Goal: Information Seeking & Learning: Learn about a topic

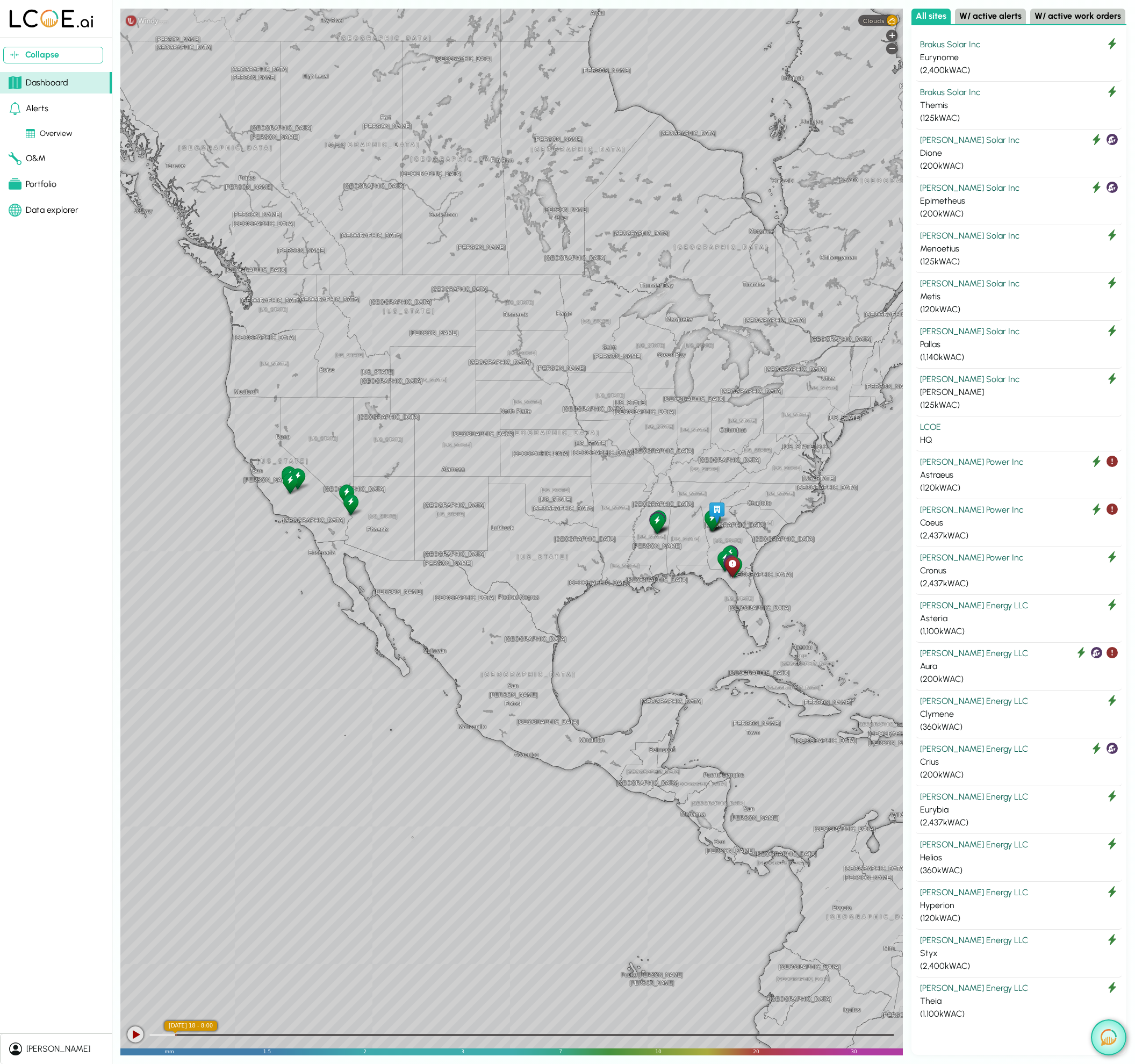
click at [1114, 1032] on img at bounding box center [1109, 1037] width 16 height 16
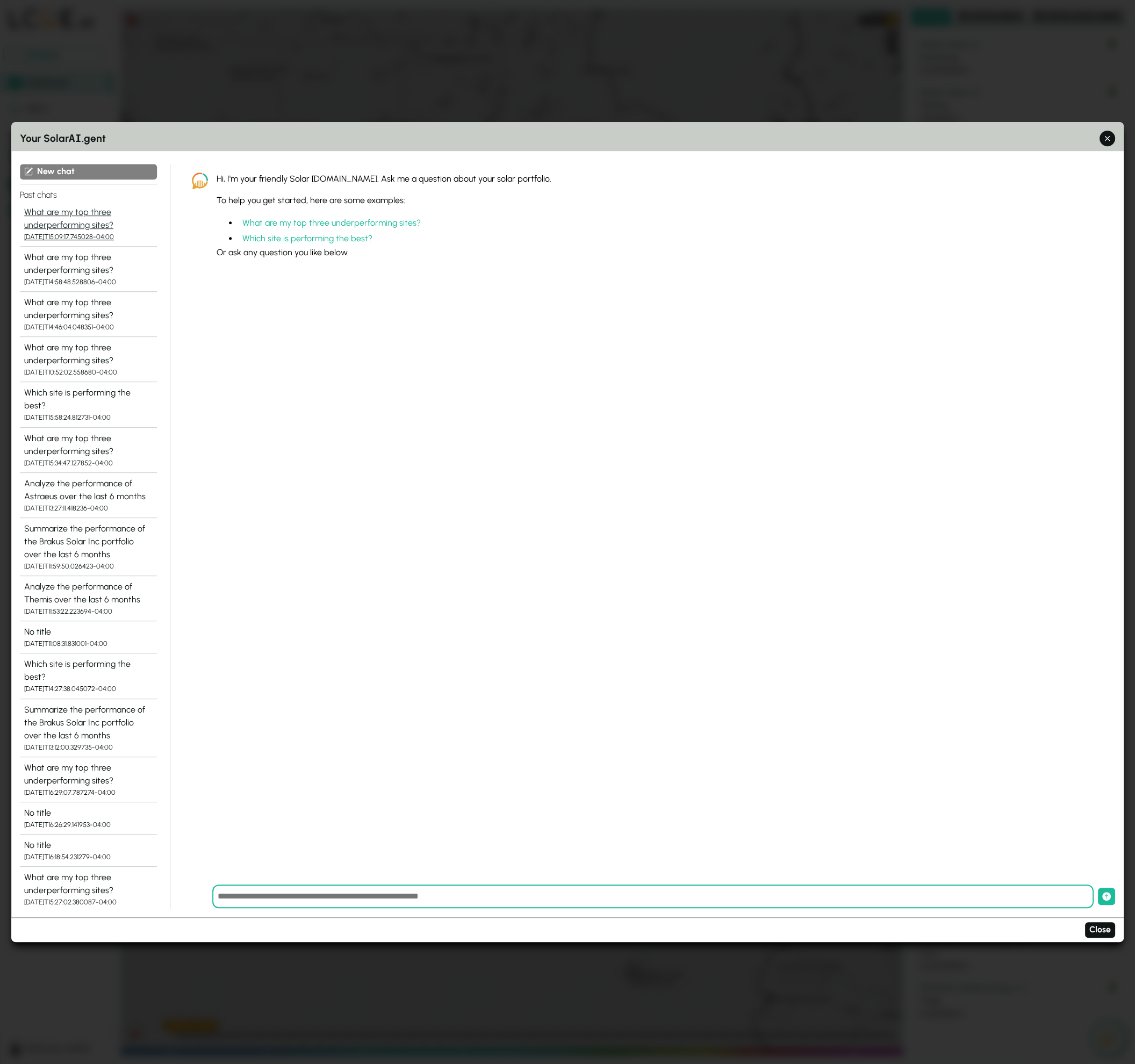
click at [76, 216] on div "What are my top three underperforming sites?" at bounding box center [88, 218] width 129 height 26
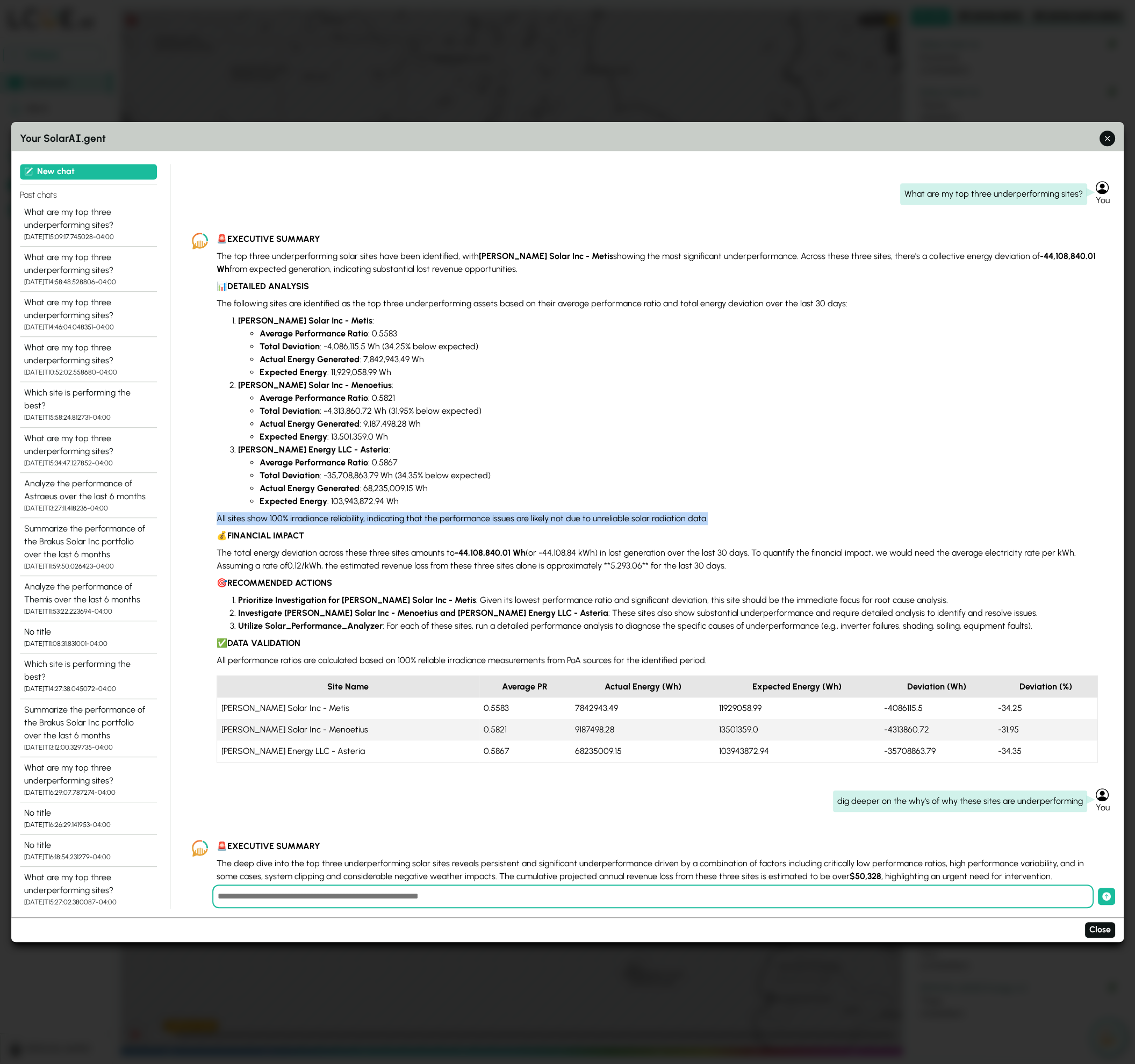
drag, startPoint x: 218, startPoint y: 519, endPoint x: 762, endPoint y: 520, distance: 544.0
click at [762, 520] on p "All sites show 100% irradiance reliability, indicating that the performance iss…" at bounding box center [656, 517] width 881 height 13
drag, startPoint x: 596, startPoint y: 566, endPoint x: 644, endPoint y: 568, distance: 48.0
click at [644, 568] on p "The total energy deviation across these three sites amounts to -44,108,840.01 W…" at bounding box center [656, 559] width 881 height 26
drag, startPoint x: 241, startPoint y: 626, endPoint x: 379, endPoint y: 621, distance: 138.1
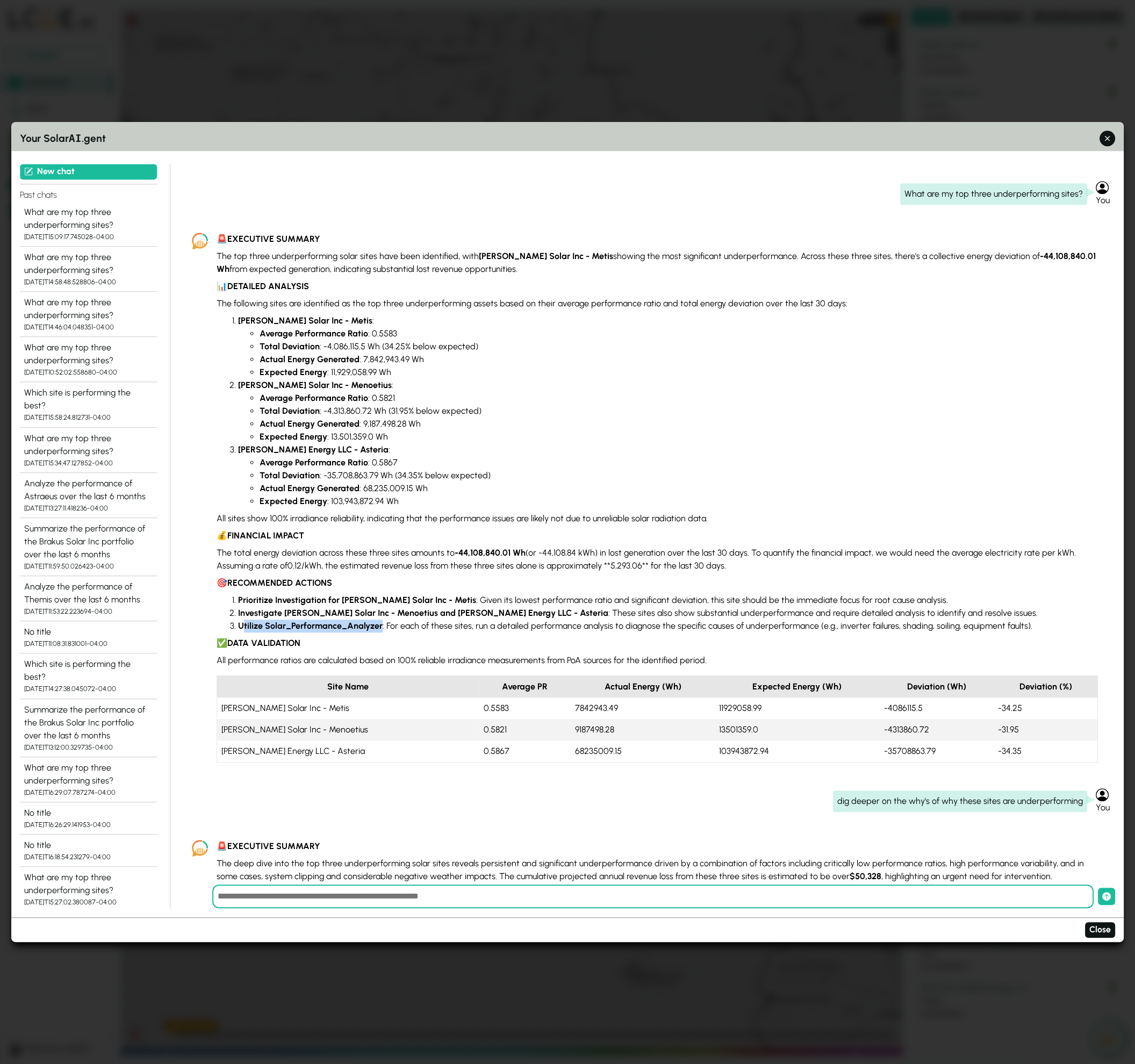
click at [379, 621] on strong "Utilize Solar_Performance_Analyzer" at bounding box center [310, 625] width 144 height 11
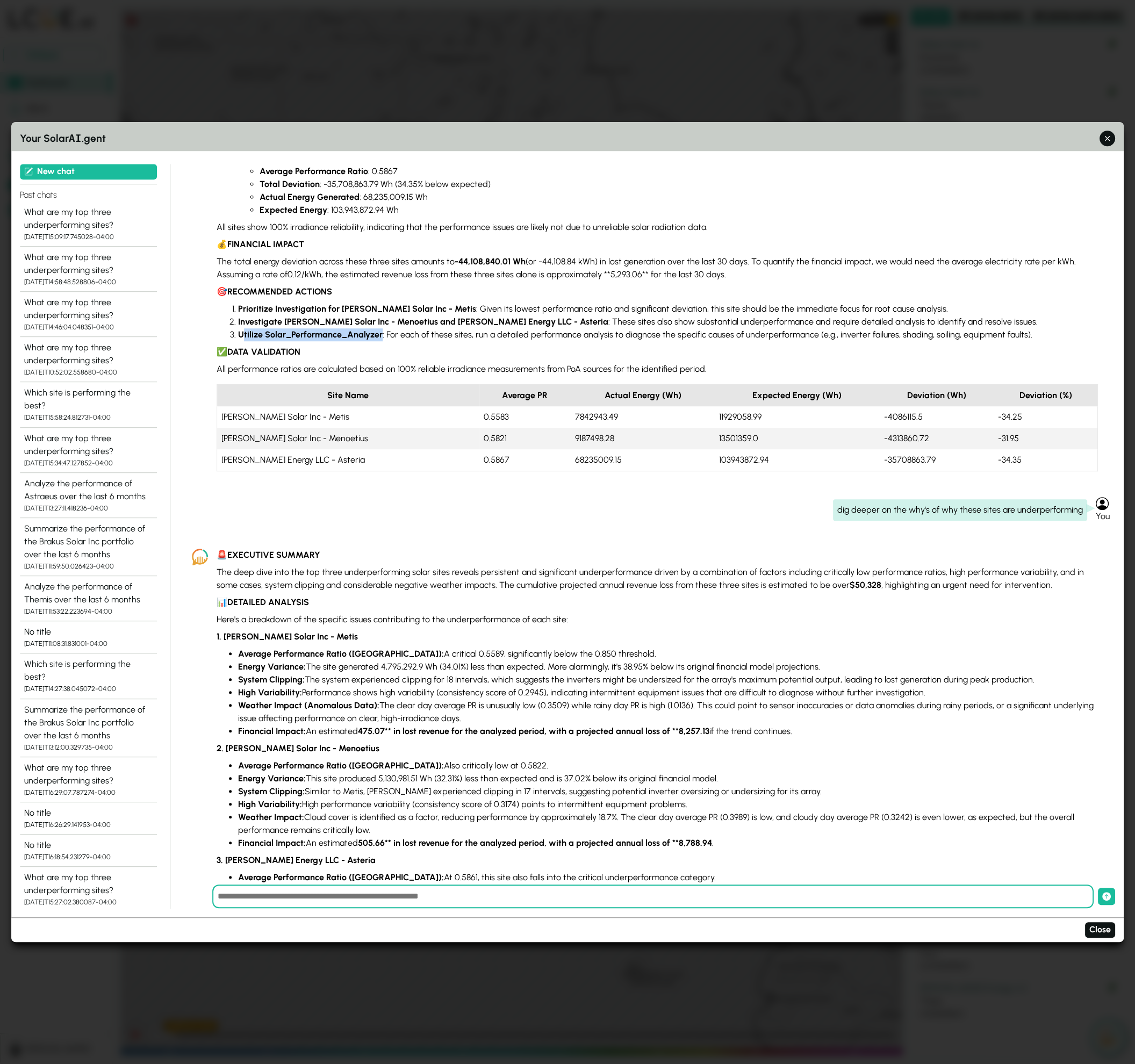
scroll to position [297, 0]
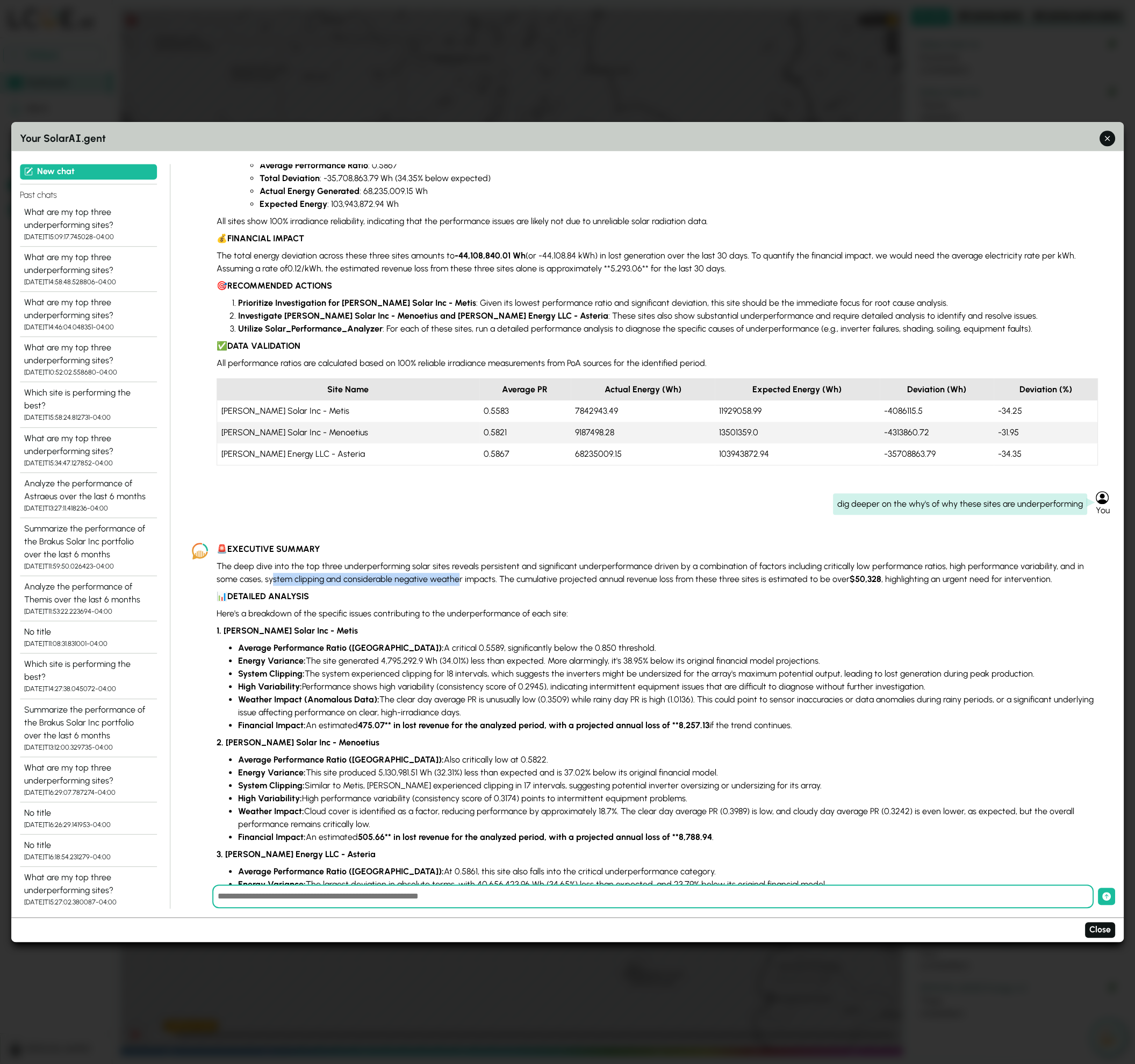
drag, startPoint x: 268, startPoint y: 579, endPoint x: 433, endPoint y: 585, distance: 165.1
click at [433, 585] on p "The deep dive into the top three underperforming solar sites reveals persistent…" at bounding box center [656, 573] width 881 height 26
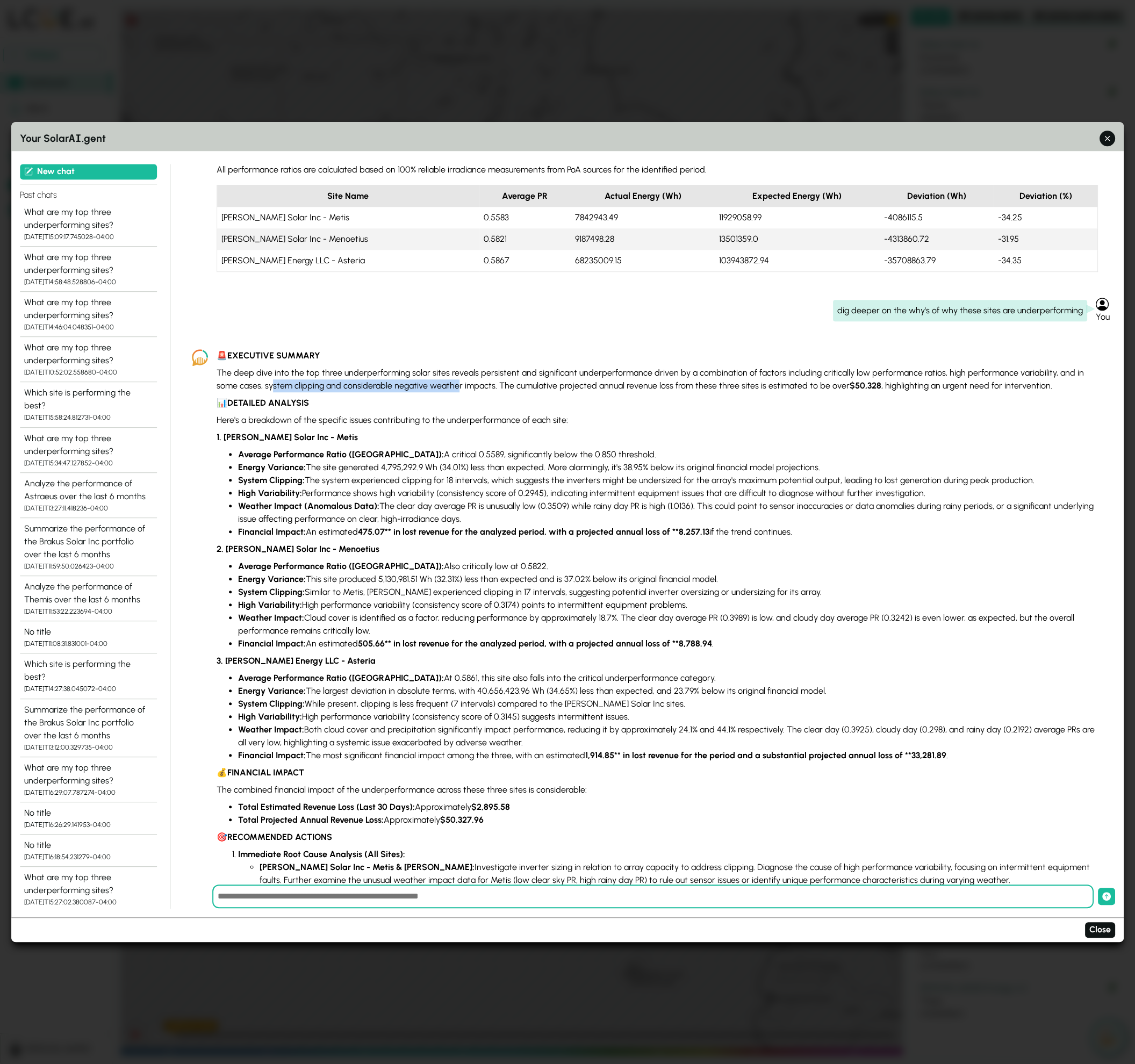
scroll to position [540, 0]
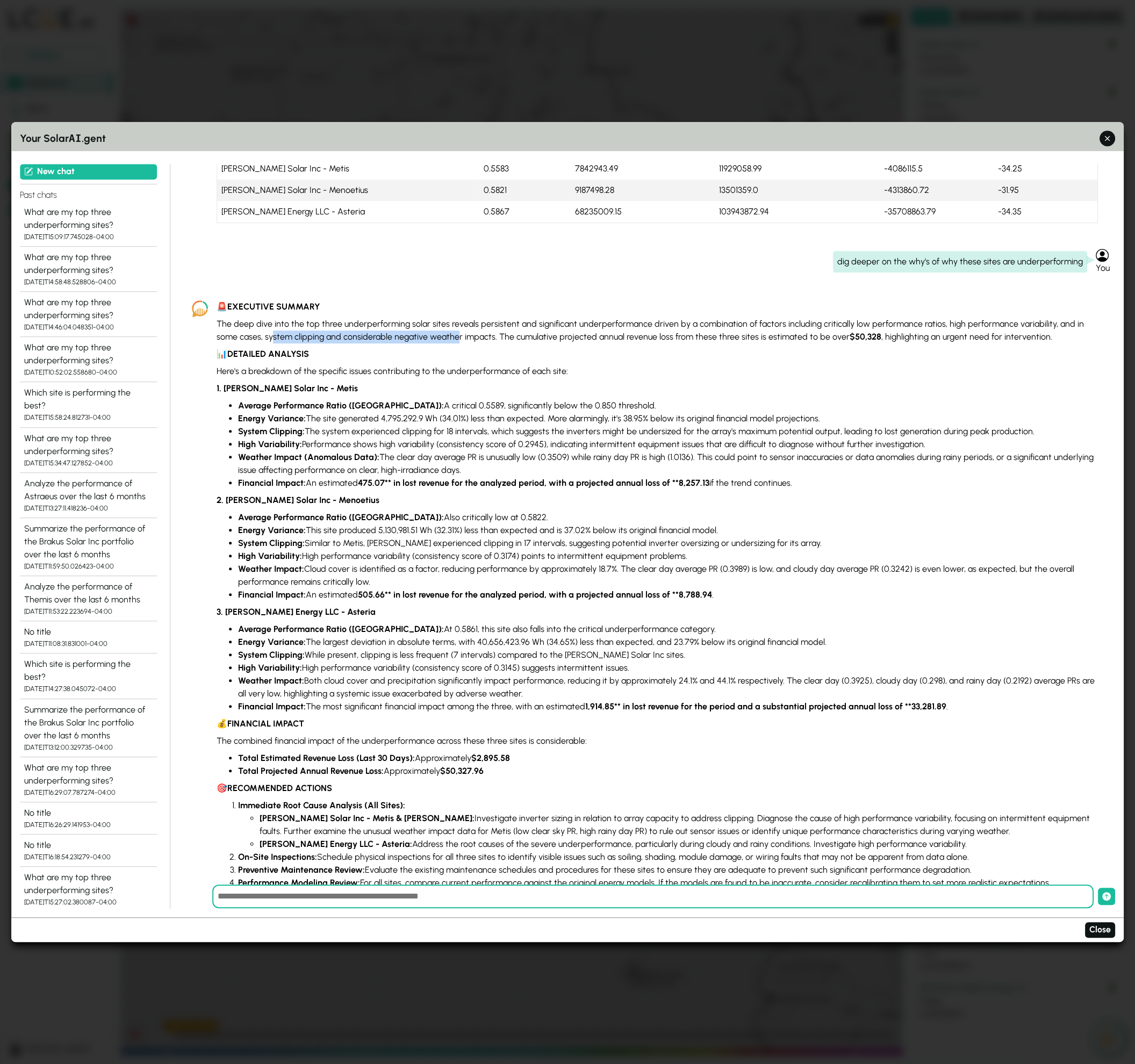
drag, startPoint x: 315, startPoint y: 432, endPoint x: 1034, endPoint y: 427, distance: 719.0
click at [1034, 427] on li "System Clipping: The system experienced clipping for 18 intervals, which sugges…" at bounding box center [668, 431] width 860 height 13
drag, startPoint x: 496, startPoint y: 445, endPoint x: 537, endPoint y: 446, distance: 41.0
click at [537, 446] on li "High Variability: Performance shows high variability (consistency score of 0.29…" at bounding box center [668, 444] width 860 height 13
drag, startPoint x: 538, startPoint y: 459, endPoint x: 501, endPoint y: 471, distance: 38.9
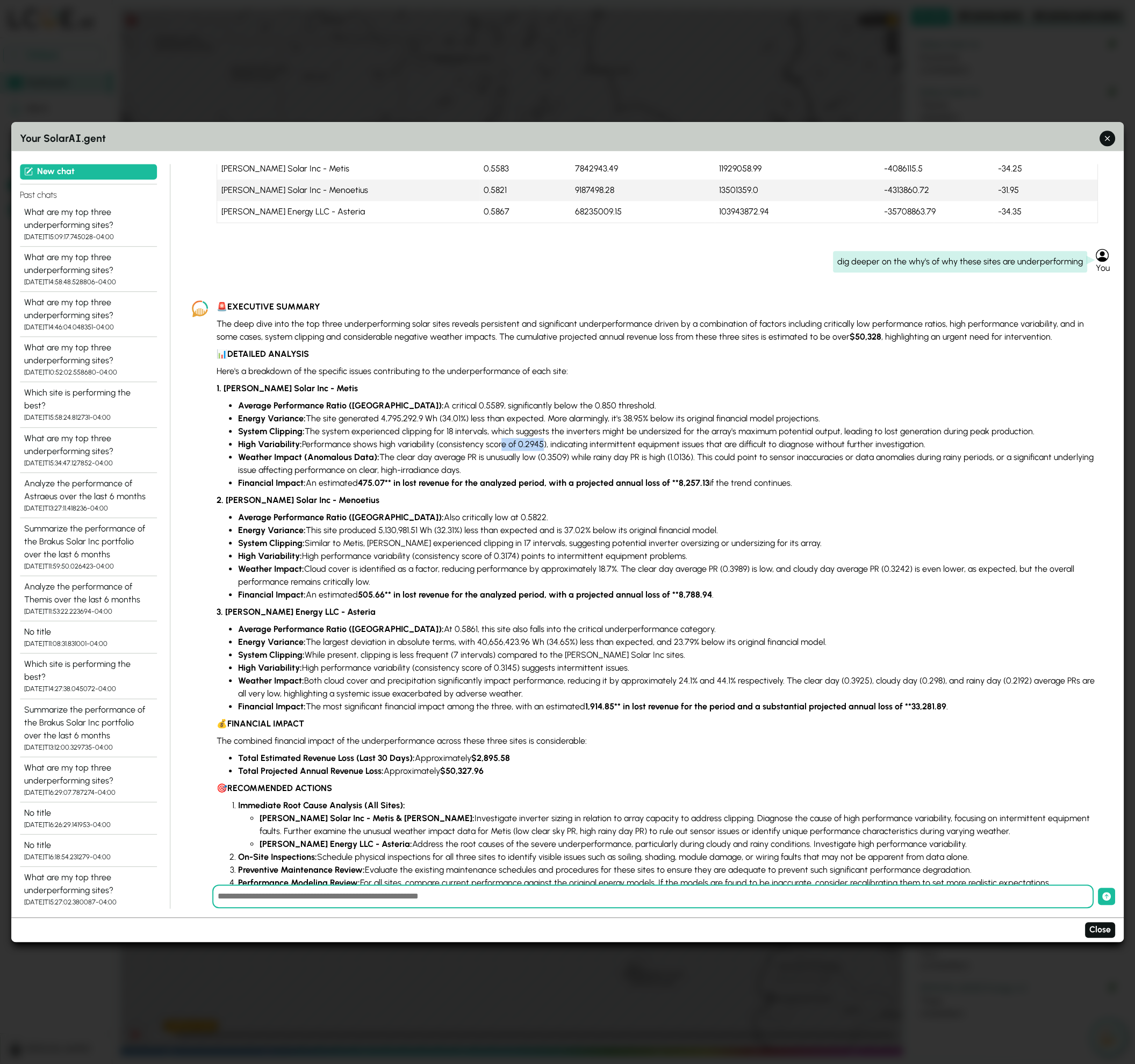
click at [501, 471] on li "Weather Impact (Anomalous Data): The clear day average PR is unusually low (0.3…" at bounding box center [668, 463] width 860 height 26
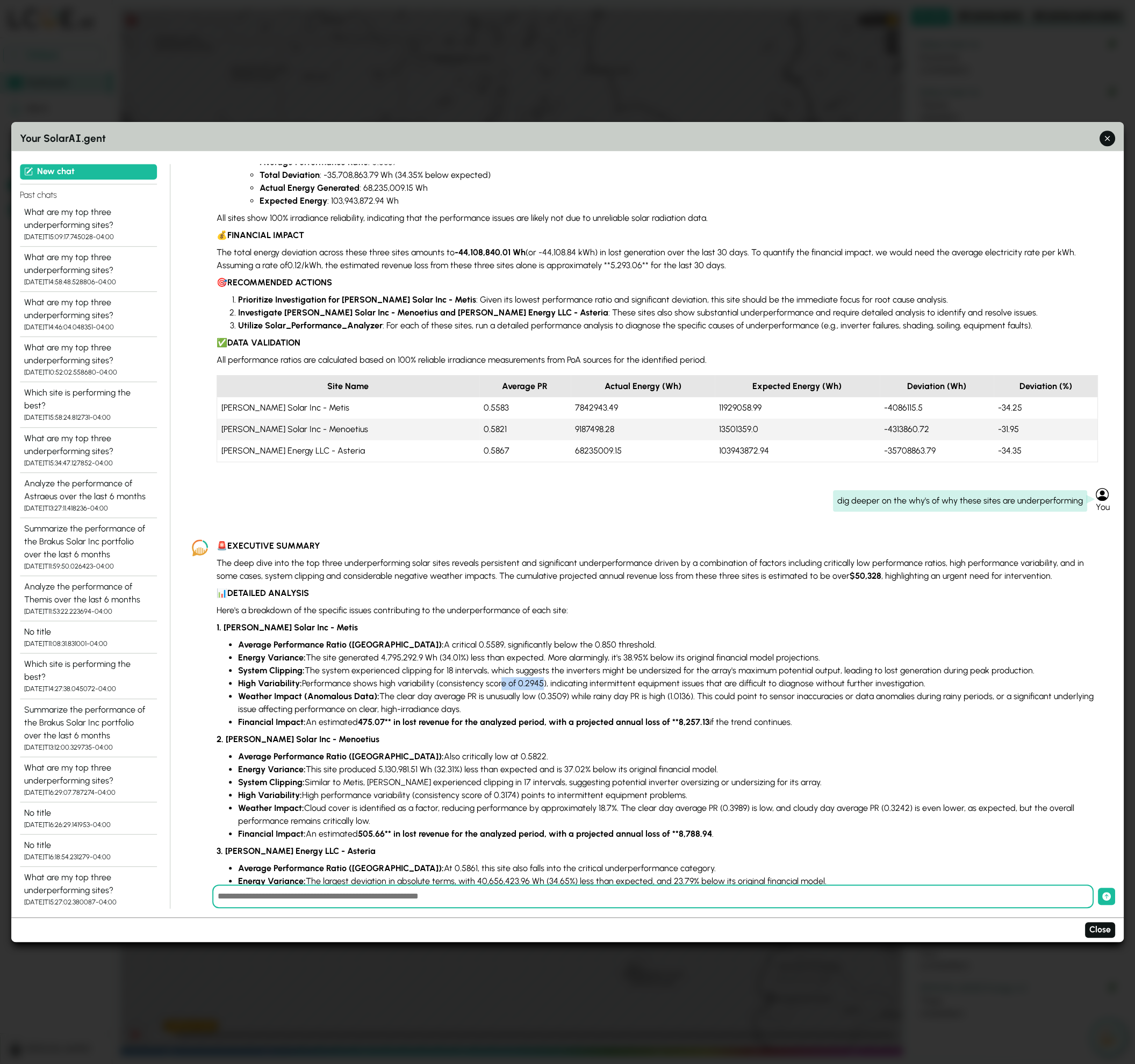
scroll to position [0, 0]
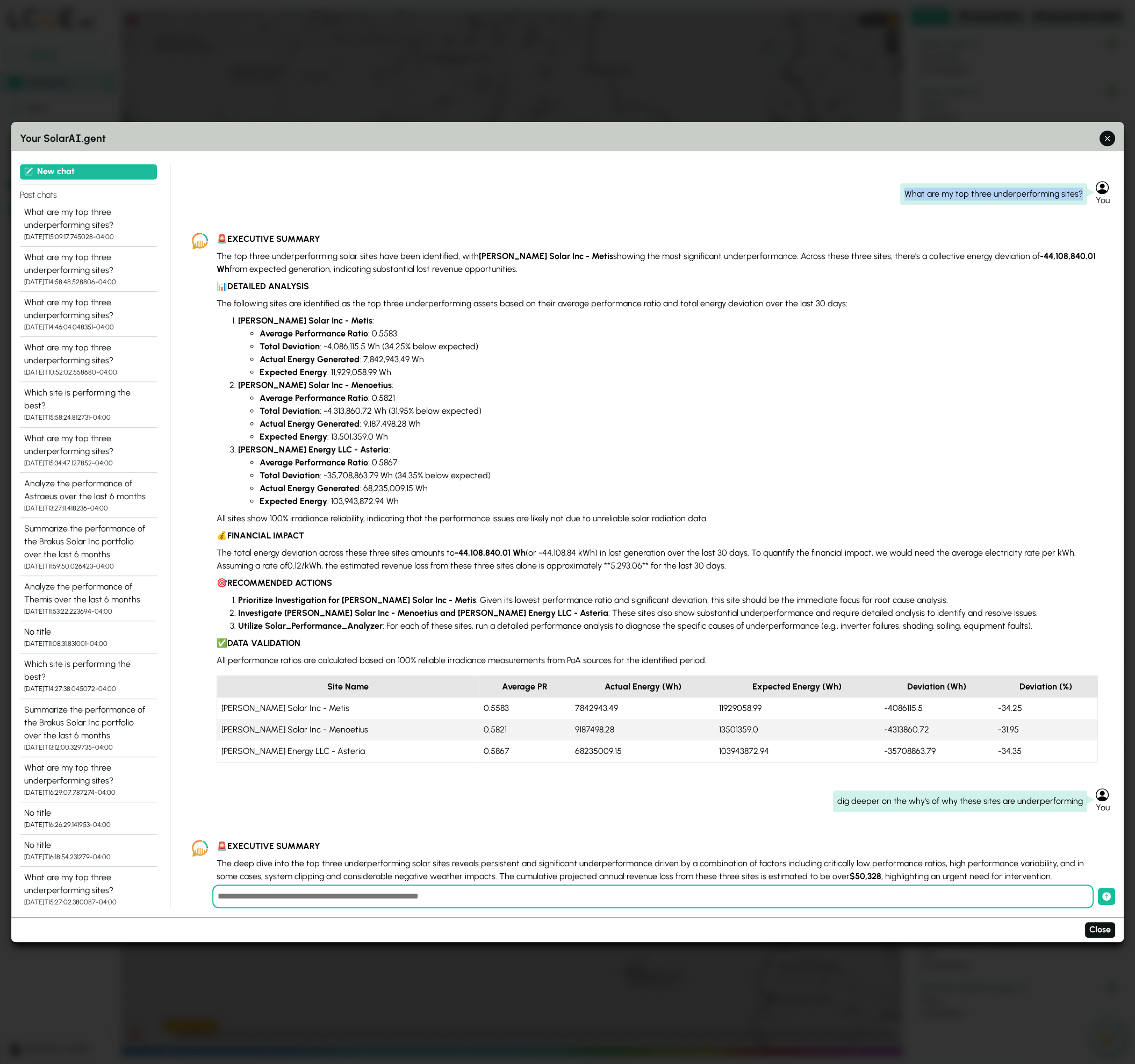
drag, startPoint x: 906, startPoint y: 195, endPoint x: 1091, endPoint y: 187, distance: 185.2
click at [1088, 187] on div "What are my top three underperforming sites?" at bounding box center [993, 194] width 187 height 21
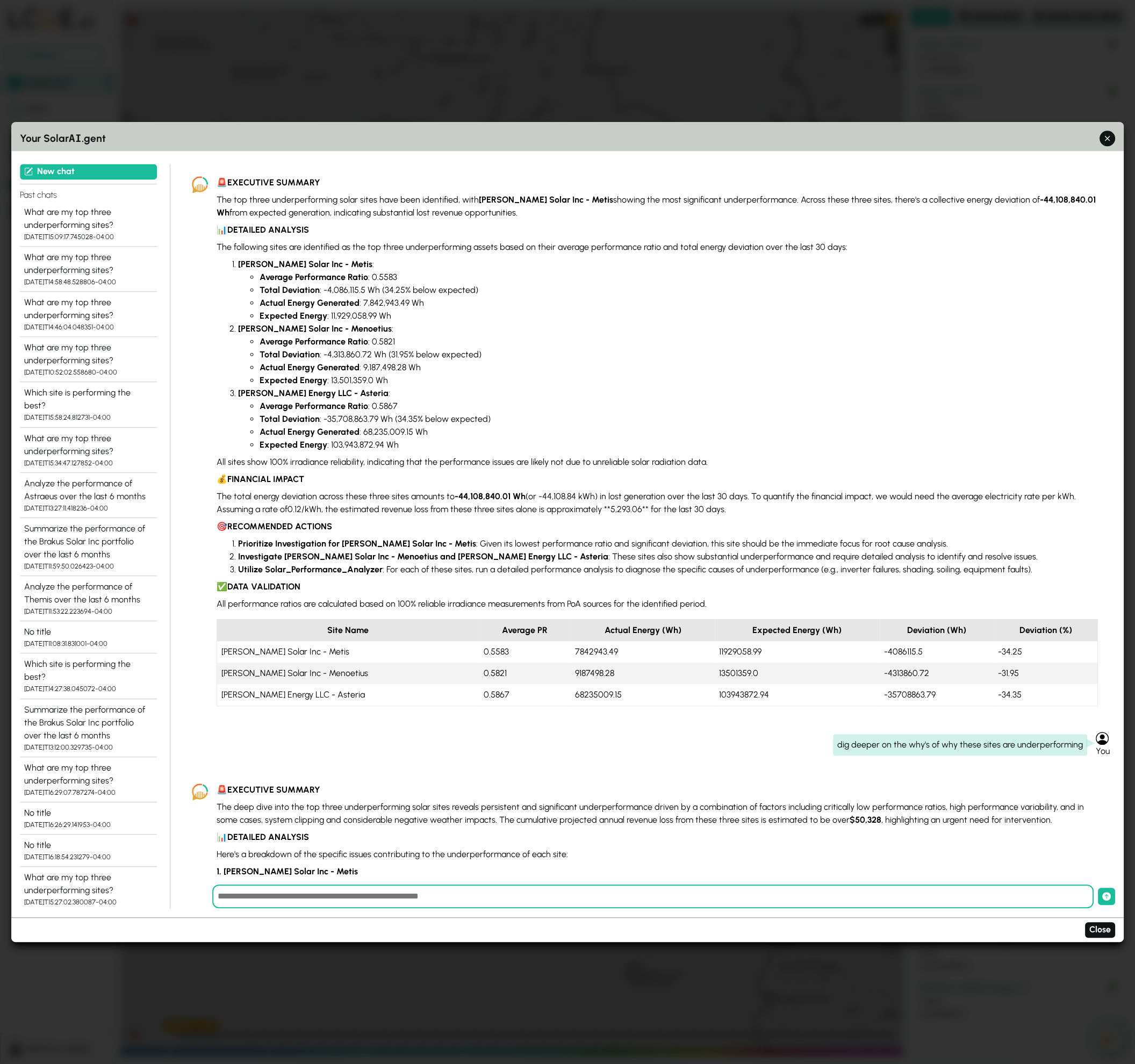
scroll to position [63, 0]
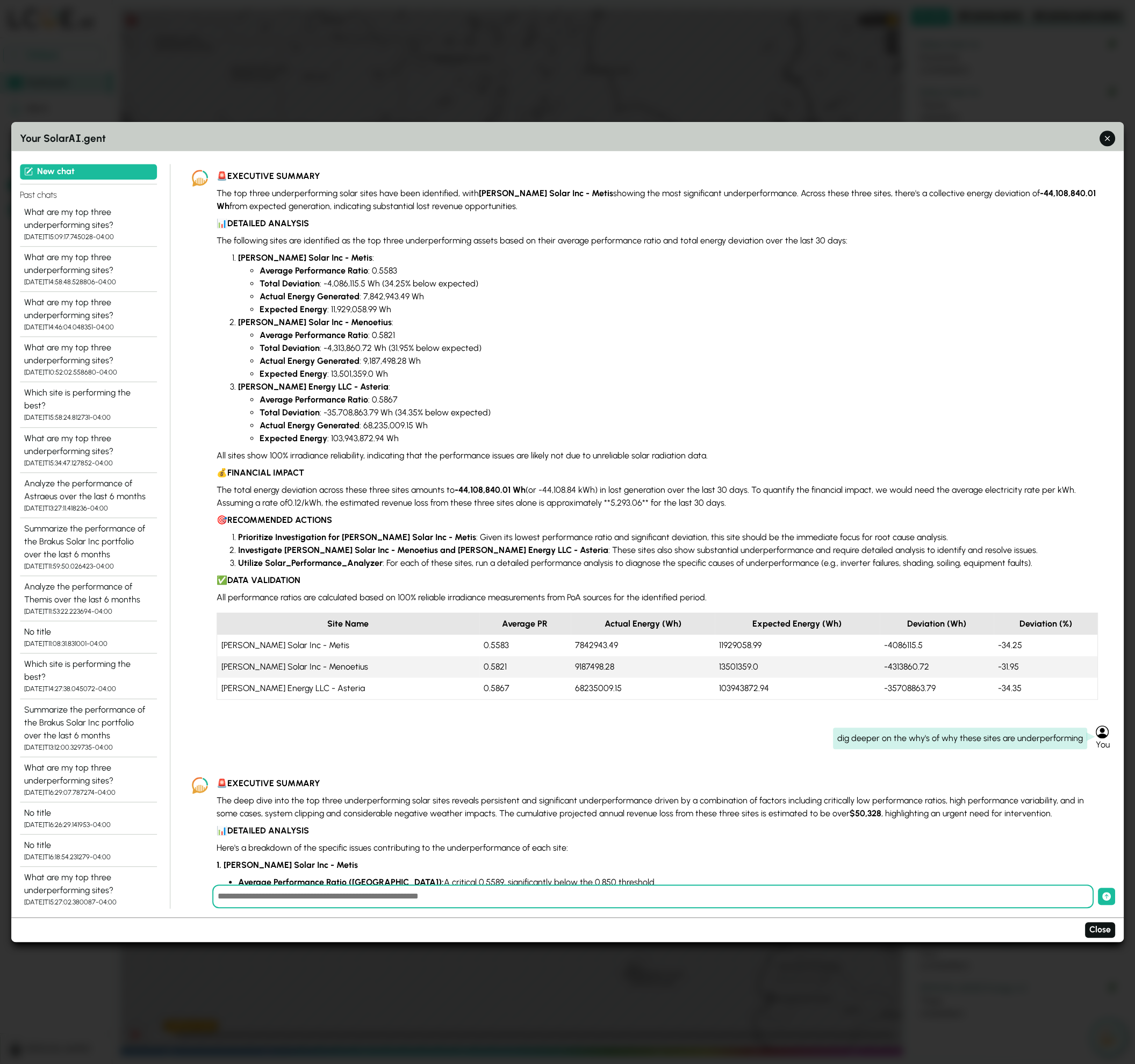
drag, startPoint x: 328, startPoint y: 284, endPoint x: 374, endPoint y: 285, distance: 46.0
click at [374, 285] on li "Total Deviation : -4,086,115.5 Wh (34.25% below expected)" at bounding box center [678, 283] width 838 height 13
drag, startPoint x: 341, startPoint y: 285, endPoint x: 382, endPoint y: 283, distance: 41.0
click at [379, 283] on li "Total Deviation : -4,086,115.5 Wh (34.25% below expected)" at bounding box center [678, 283] width 838 height 13
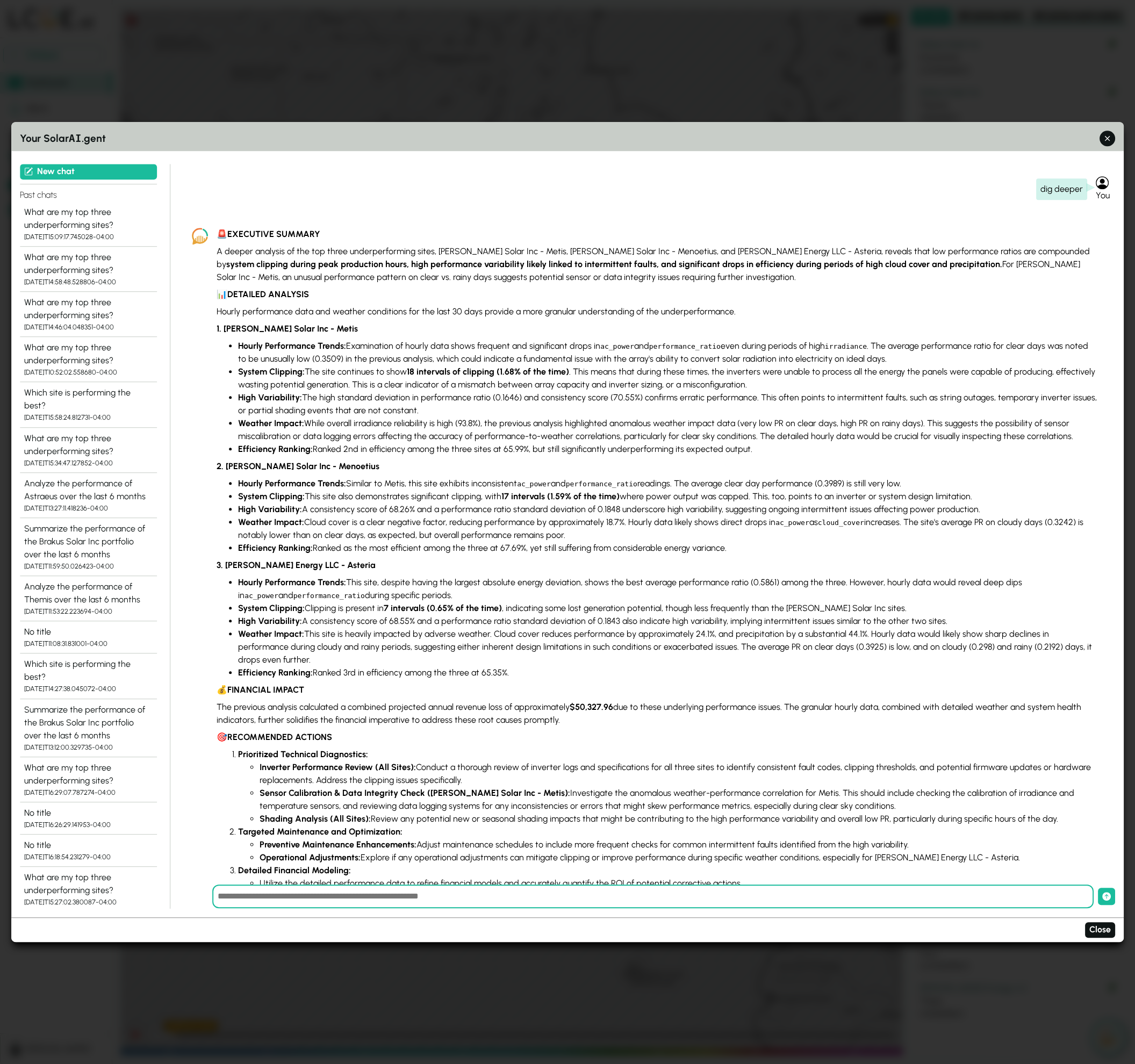
scroll to position [1463, 0]
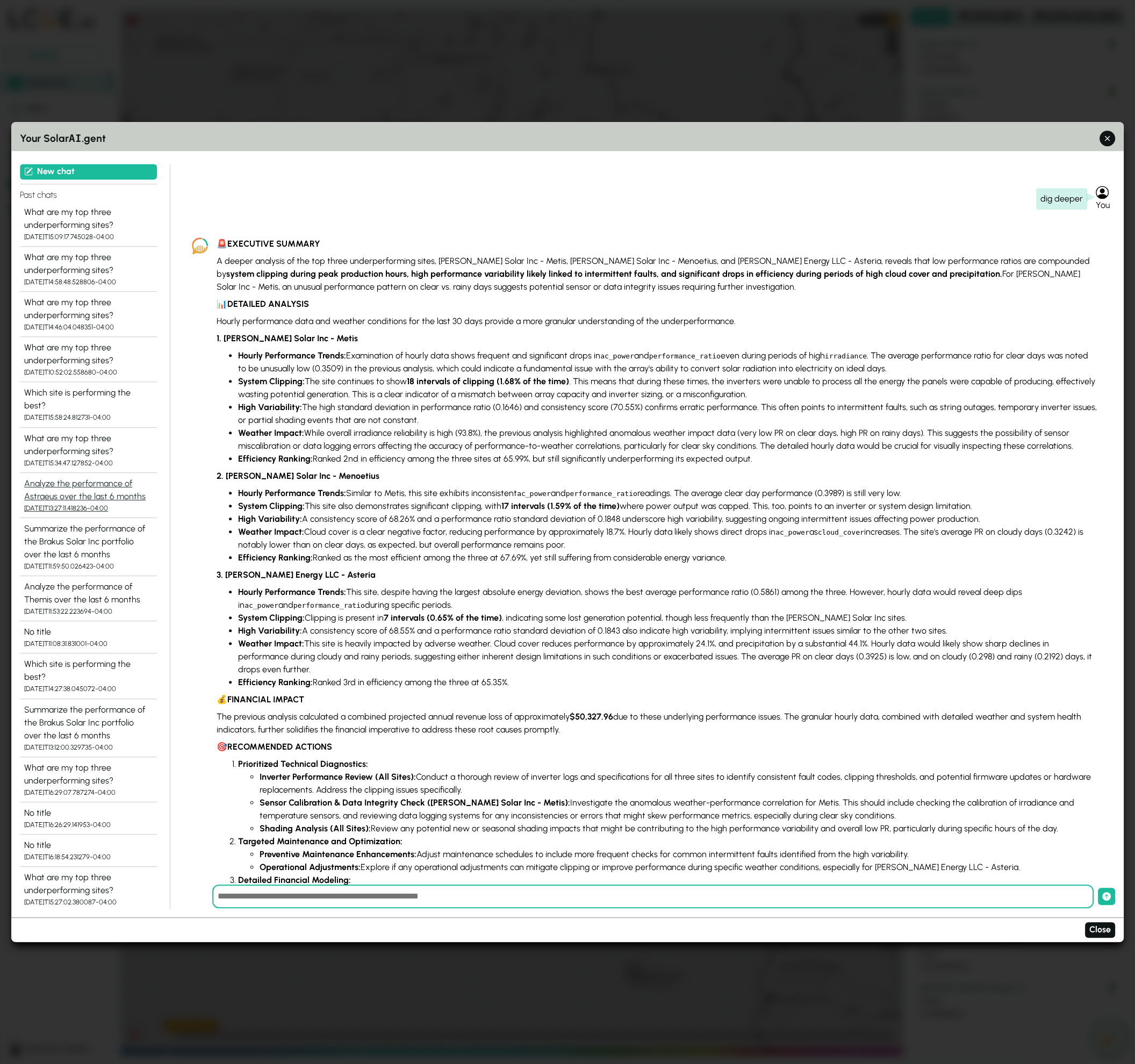
click at [93, 478] on div "Analyze the performance of Astraeus over the last 6 months" at bounding box center [88, 489] width 129 height 26
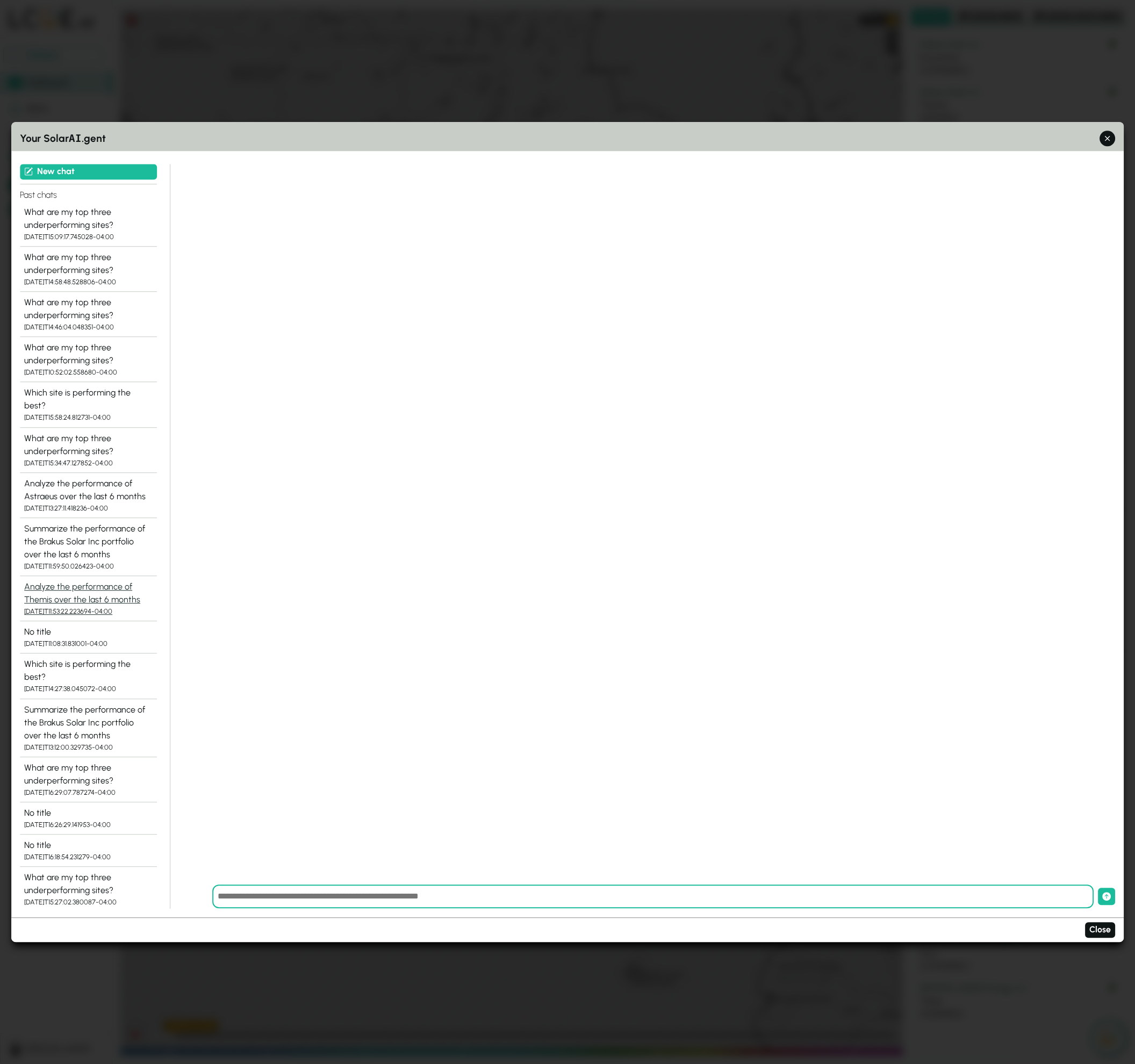
click at [79, 580] on div "Analyze the performance of Themis over the last 6 months" at bounding box center [88, 593] width 129 height 26
